Goal: Task Accomplishment & Management: Manage account settings

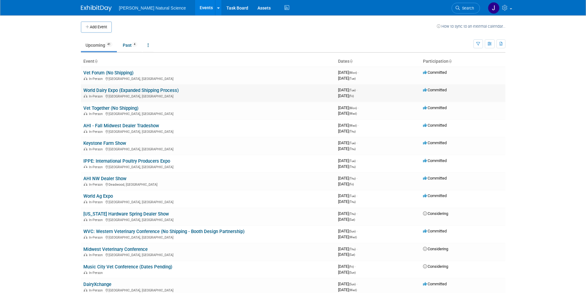
click at [121, 89] on link "World Dairy Expo (Expanded Shipping Process)" at bounding box center [130, 91] width 95 height 6
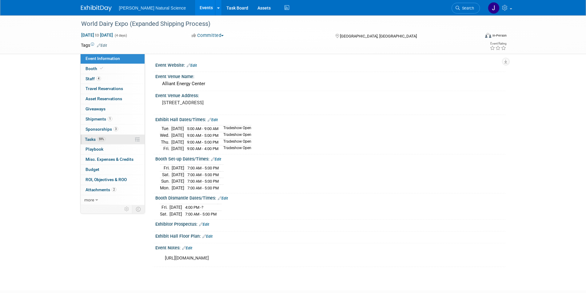
click at [92, 136] on link "59% Tasks 59%" at bounding box center [113, 140] width 64 height 10
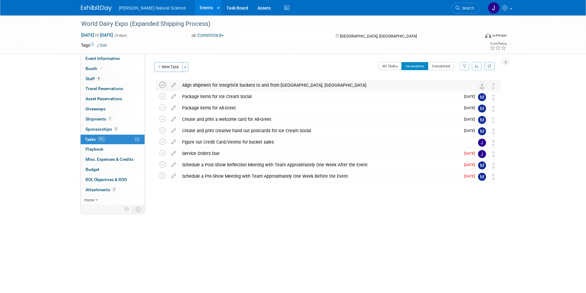
click at [162, 85] on icon at bounding box center [162, 85] width 6 height 6
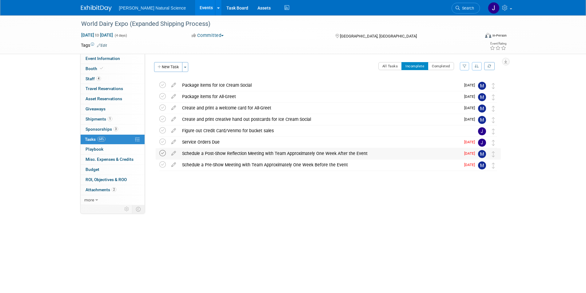
click at [165, 152] on icon at bounding box center [162, 153] width 6 height 6
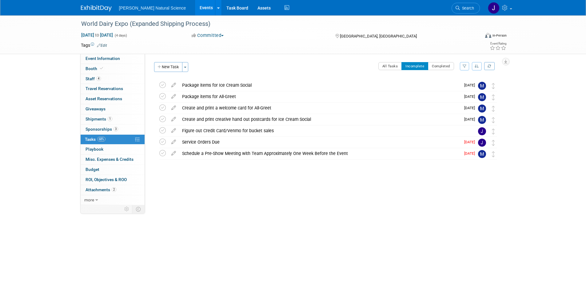
click at [165, 152] on icon at bounding box center [162, 153] width 6 height 6
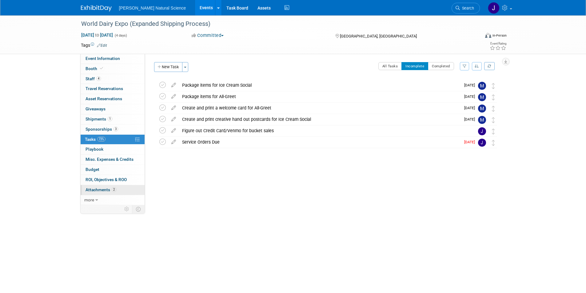
click at [104, 192] on span "Attachments 2" at bounding box center [100, 189] width 31 height 5
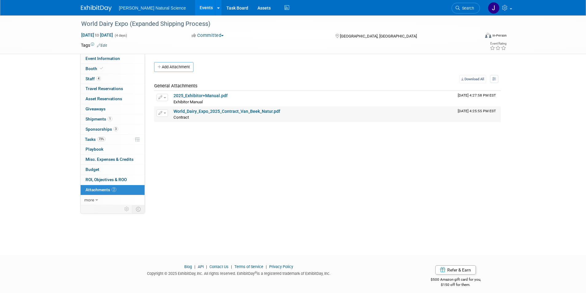
click at [179, 113] on link "World_Dairy_Expo_2025_Contract_Van_Beek_Natur.pdf" at bounding box center [226, 111] width 107 height 5
click at [180, 97] on link "2025_Exhibitor+Manual.pdf" at bounding box center [200, 95] width 54 height 5
click at [90, 82] on link "4 Staff 4" at bounding box center [113, 79] width 64 height 10
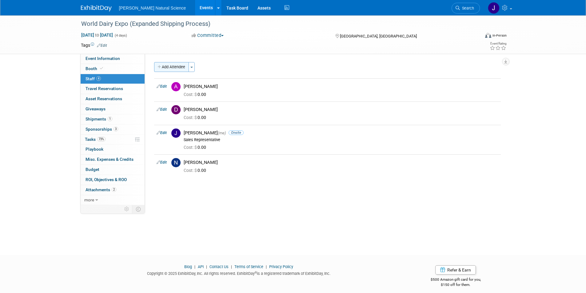
click at [166, 62] on button "Add Attendee" at bounding box center [171, 67] width 35 height 10
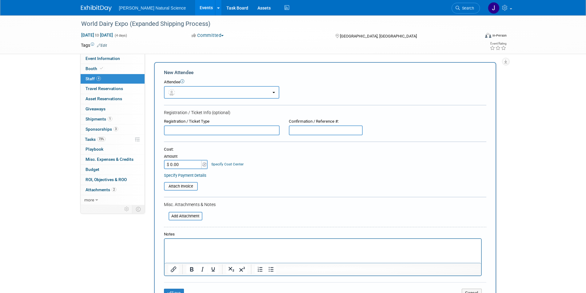
click at [197, 96] on button "button" at bounding box center [221, 92] width 115 height 13
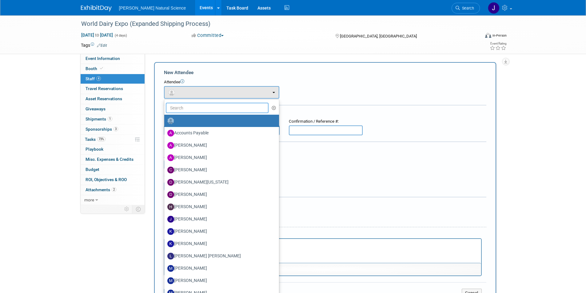
click at [196, 107] on input "text" at bounding box center [217, 108] width 103 height 10
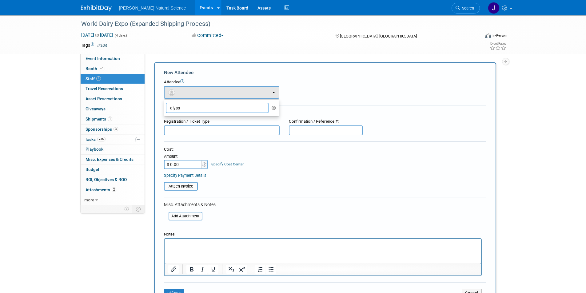
type input "alyss"
click at [220, 101] on ul "alyss Accounts Payable Alex Van Beek Annie Hinote Chris Henrichs Dijon Washingt…" at bounding box center [221, 107] width 115 height 17
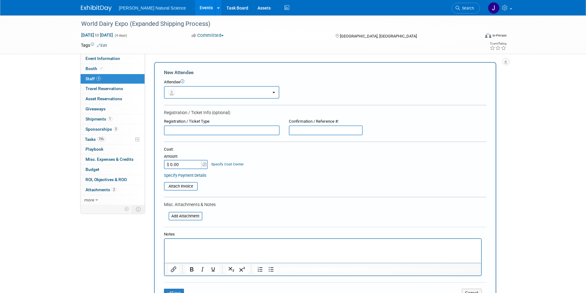
click at [248, 168] on div "Cost: Amount $ 0.00 Specify Cost Center Cost Center -- Not Specified --" at bounding box center [325, 158] width 322 height 22
click at [98, 109] on span "Giveaways 0" at bounding box center [95, 108] width 20 height 5
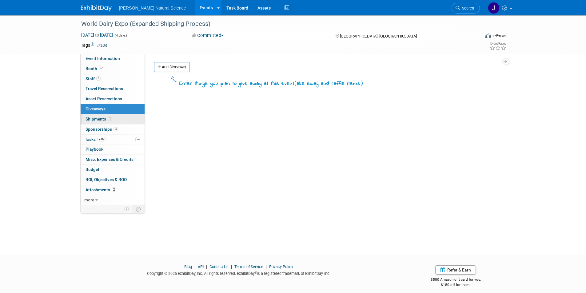
click at [97, 121] on span "Shipments 1" at bounding box center [98, 119] width 27 height 5
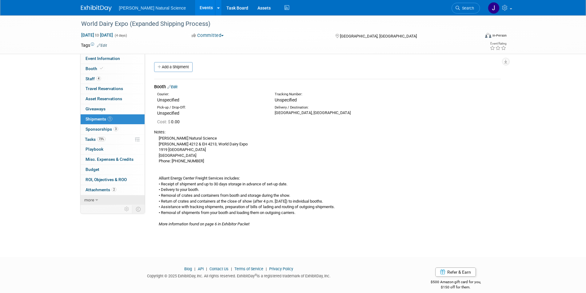
click at [91, 198] on span "more" at bounding box center [89, 199] width 10 height 5
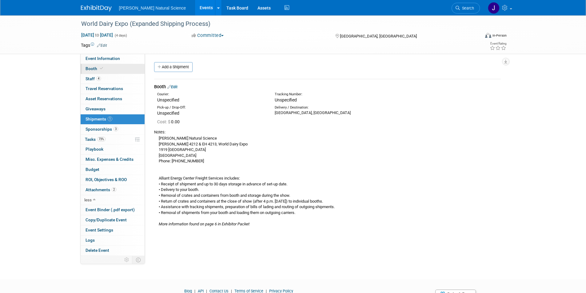
click at [91, 67] on span "Booth" at bounding box center [94, 68] width 19 height 5
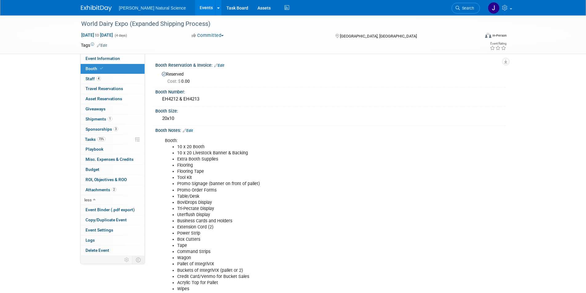
click at [294, 224] on li "Extension Cord (2)" at bounding box center [305, 227] width 257 height 6
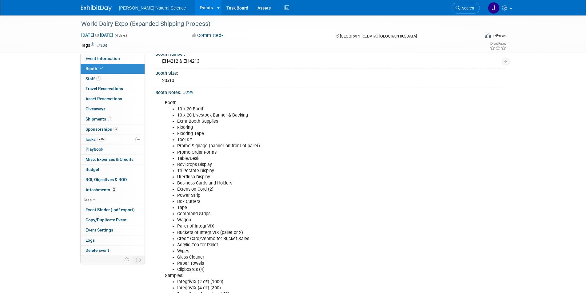
scroll to position [38, 0]
